Goal: Transaction & Acquisition: Purchase product/service

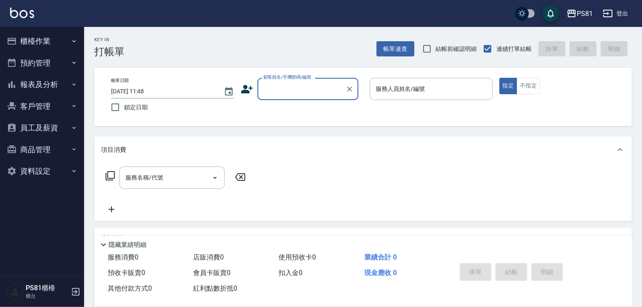
scroll to position [102, 0]
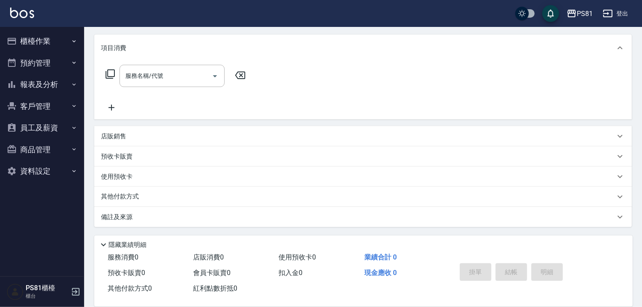
click at [32, 86] on button "報表及分析" at bounding box center [41, 85] width 77 height 22
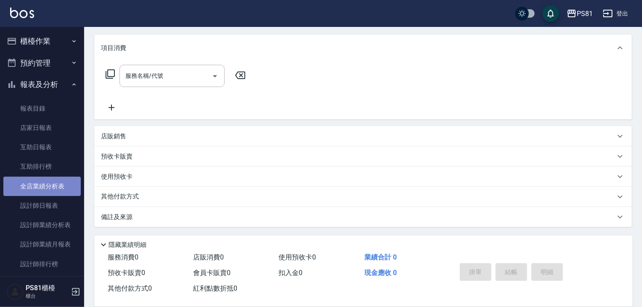
click at [42, 181] on link "全店業績分析表" at bounding box center [41, 186] width 77 height 19
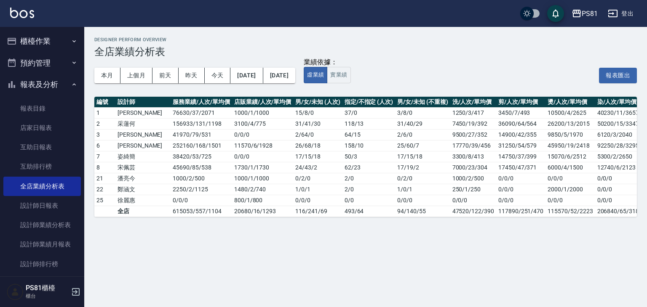
click at [59, 39] on button "櫃檯作業" at bounding box center [41, 41] width 77 height 22
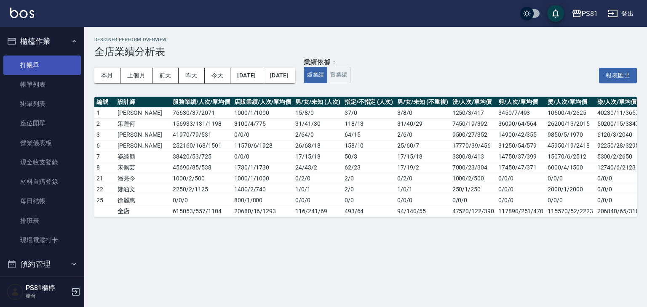
click at [34, 63] on link "打帳單" at bounding box center [41, 65] width 77 height 19
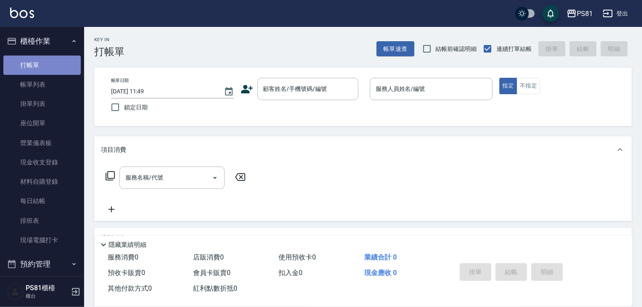
click at [45, 71] on link "打帳單" at bounding box center [41, 65] width 77 height 19
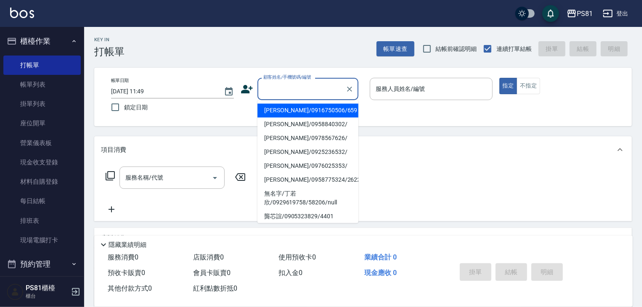
click at [292, 90] on input "顧客姓名/手機號碼/編號" at bounding box center [301, 89] width 81 height 15
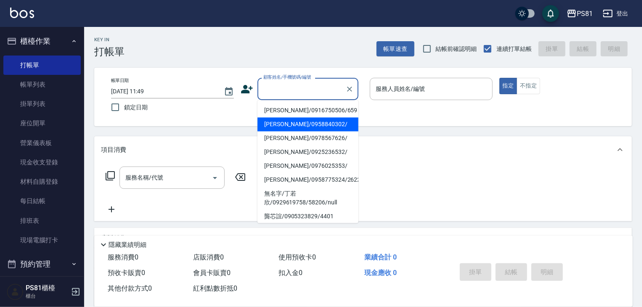
click at [287, 122] on li "[PERSON_NAME]/0958840302/" at bounding box center [308, 124] width 101 height 14
type input "[PERSON_NAME]/0958840302/"
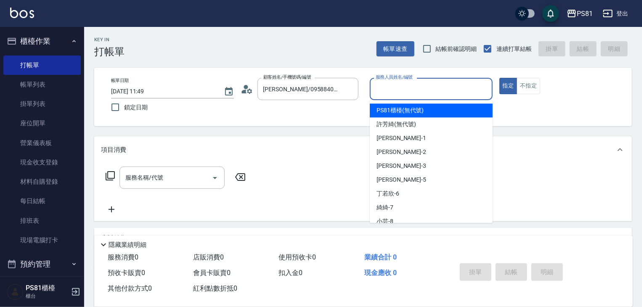
click at [435, 84] on input "服務人員姓名/編號" at bounding box center [431, 89] width 115 height 15
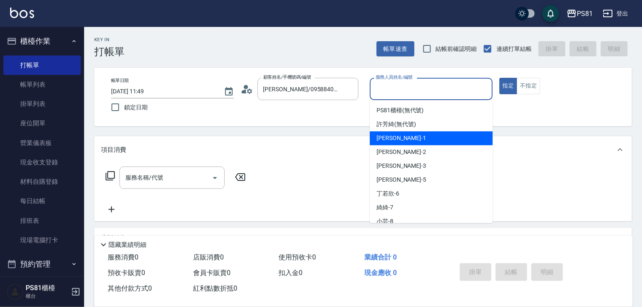
click at [418, 138] on div "[PERSON_NAME] -1" at bounding box center [431, 138] width 123 height 14
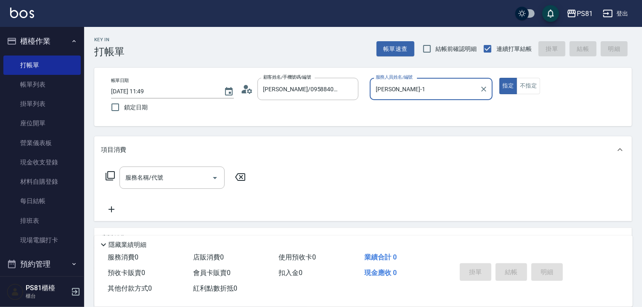
type input "[PERSON_NAME]-1"
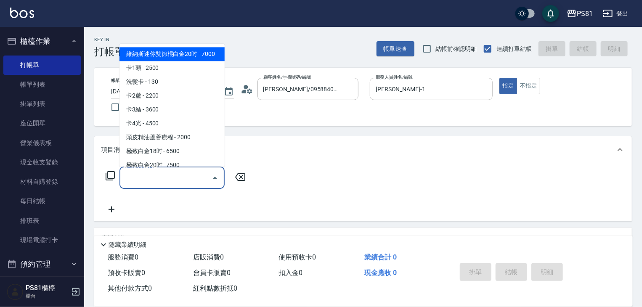
click at [197, 178] on input "服務名稱/代號" at bounding box center [165, 177] width 85 height 15
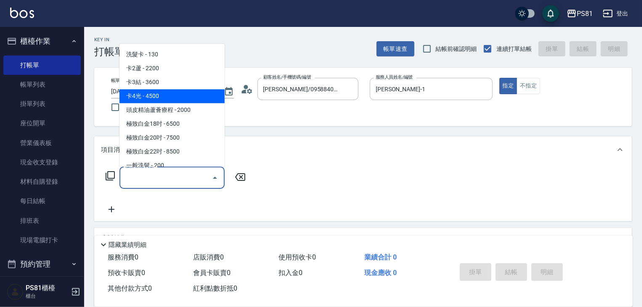
scroll to position [42, 0]
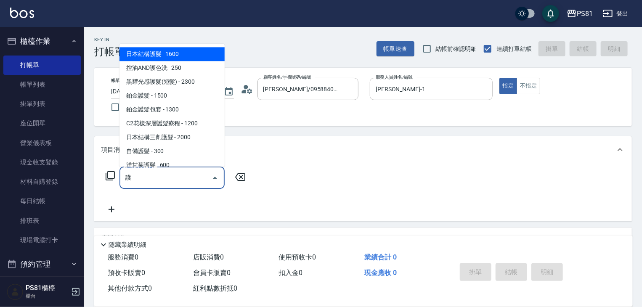
click at [185, 54] on span "日本結構護髮 - 1600" at bounding box center [172, 54] width 105 height 14
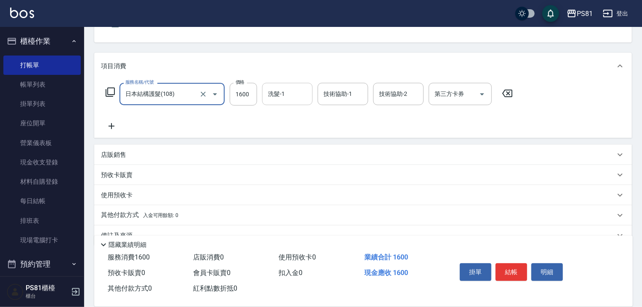
scroll to position [84, 0]
type input "日本結構護髮(108)"
click at [288, 89] on input "洗髮-1" at bounding box center [287, 93] width 43 height 15
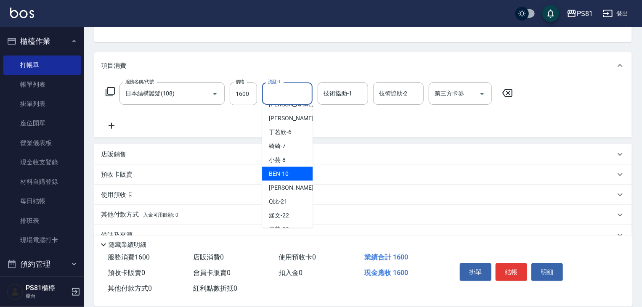
scroll to position [138, 0]
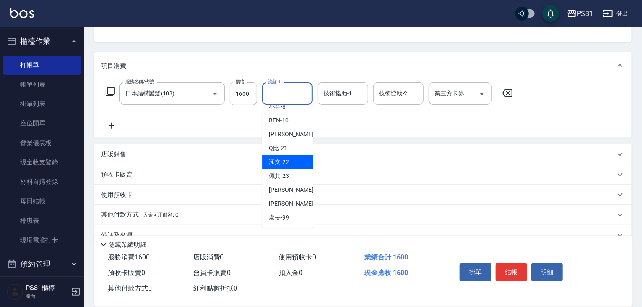
click at [283, 165] on span "涵文 -22" at bounding box center [279, 162] width 20 height 9
type input "涵文-22"
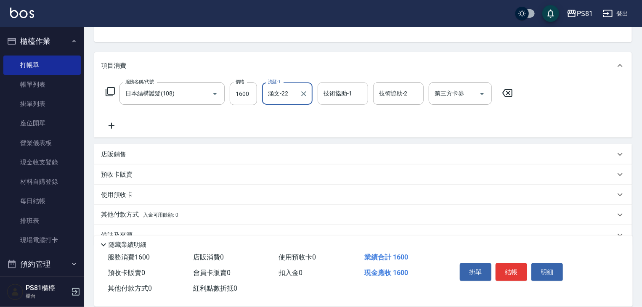
click at [329, 98] on input "技術協助-1" at bounding box center [343, 93] width 43 height 15
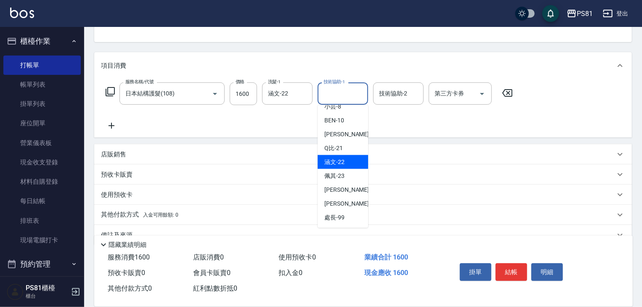
click at [328, 163] on span "涵文 -22" at bounding box center [335, 162] width 20 height 9
type input "涵文-22"
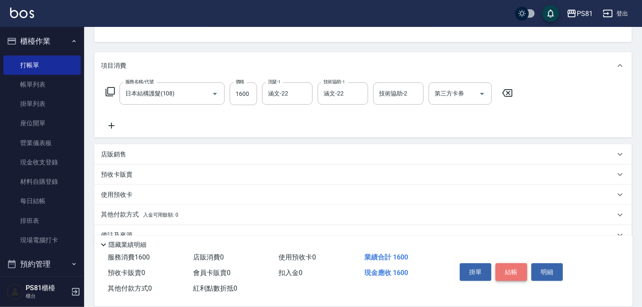
click at [507, 273] on button "結帳" at bounding box center [512, 273] width 32 height 18
type input "[DATE] 11:50"
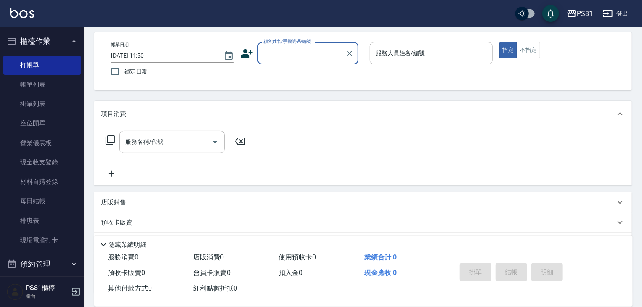
scroll to position [0, 0]
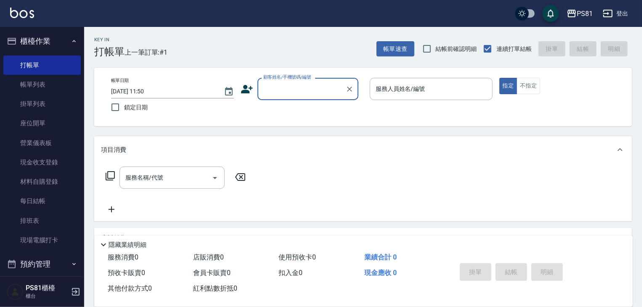
click at [310, 86] on input "顧客姓名/手機號碼/編號" at bounding box center [301, 89] width 81 height 15
type input "哟"
type input "姚"
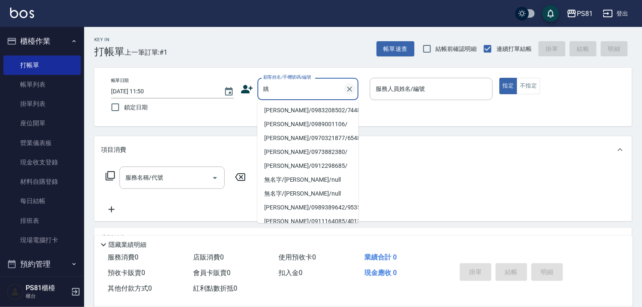
click at [349, 87] on icon "Clear" at bounding box center [350, 89] width 8 height 8
click at [285, 33] on div "Key In 打帳單 上一筆訂單:#1 帳單速查 結帳前確認明細 連續打單結帳 掛單 結帳 明細" at bounding box center [358, 42] width 548 height 31
